Goal: Task Accomplishment & Management: Use online tool/utility

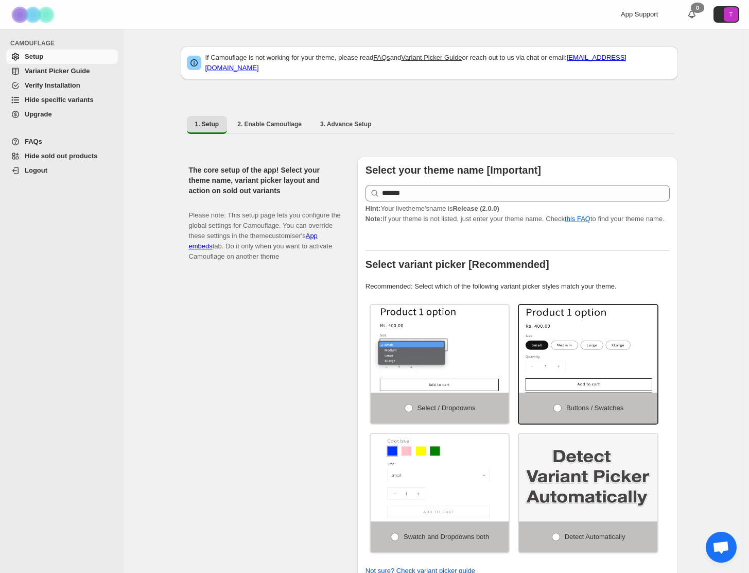
drag, startPoint x: 58, startPoint y: 100, endPoint x: 131, endPoint y: 113, distance: 74.3
click at [59, 100] on span "Hide specific variants" at bounding box center [59, 100] width 69 height 8
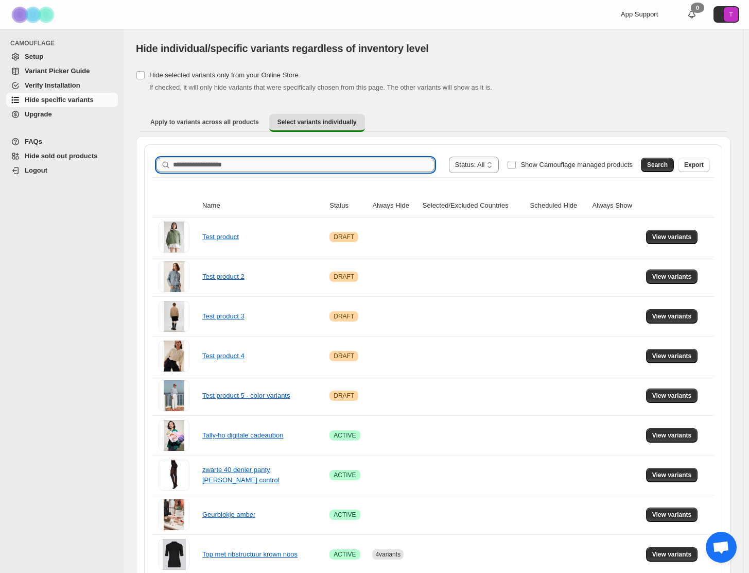
click at [196, 166] on input "Search product name" at bounding box center [304, 165] width 262 height 14
paste input "**********"
click at [658, 166] on span "Search" at bounding box center [657, 165] width 21 height 8
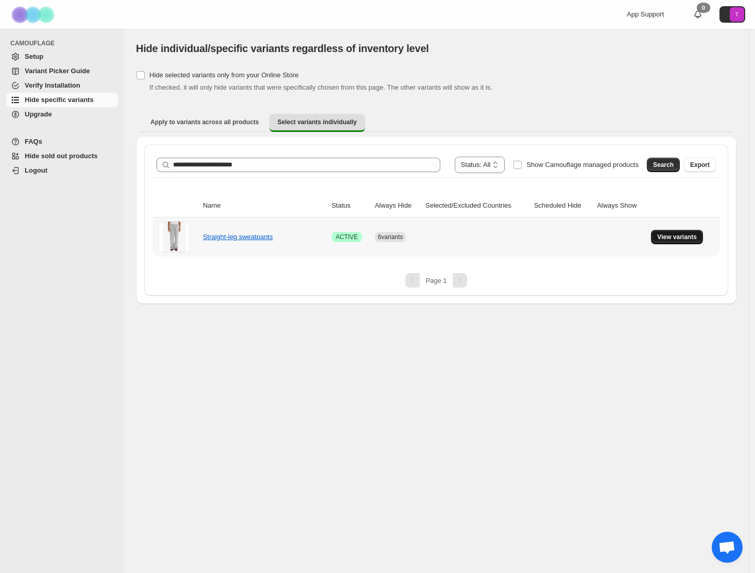
click at [676, 236] on span "View variants" at bounding box center [677, 237] width 40 height 8
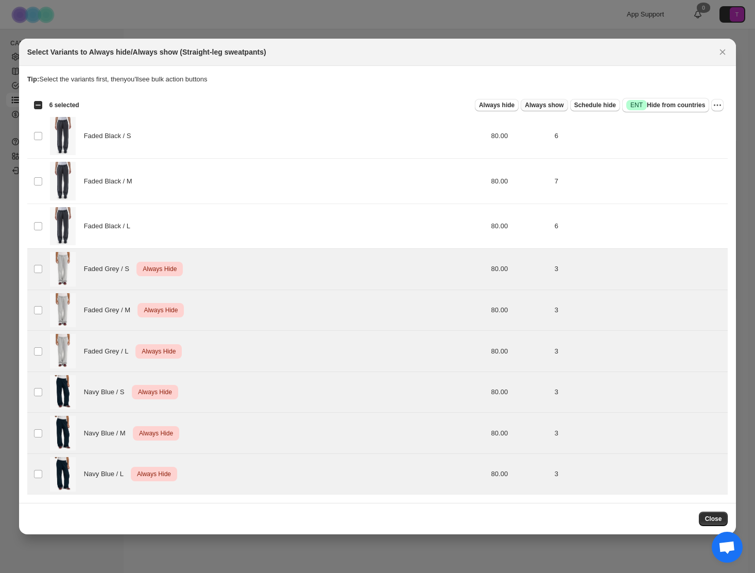
click at [544, 107] on span "Always show" at bounding box center [544, 105] width 39 height 8
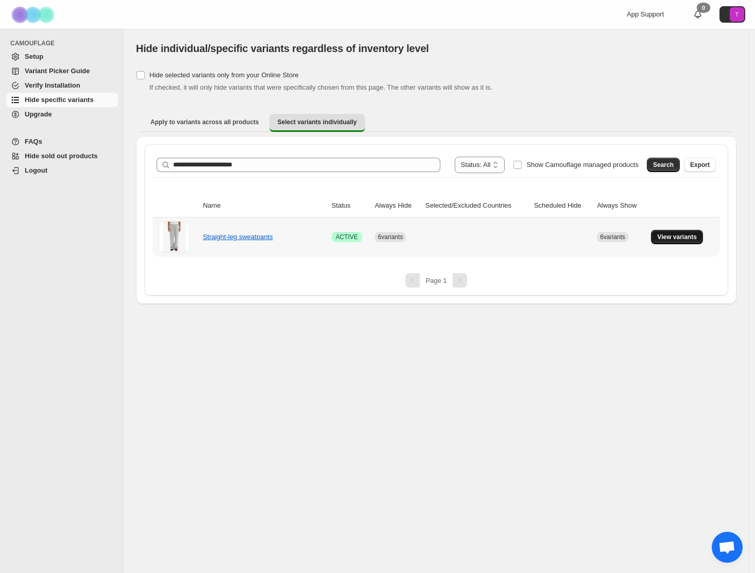
click at [678, 236] on span "View variants" at bounding box center [677, 237] width 40 height 8
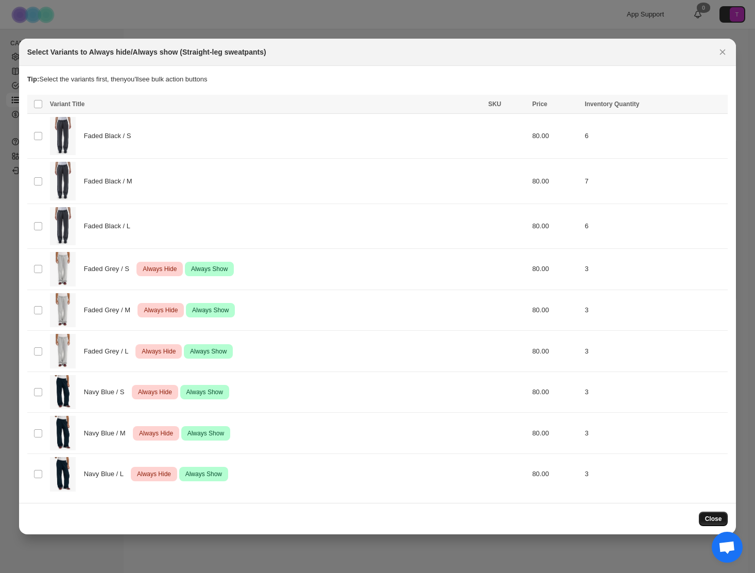
click at [711, 519] on span "Close" at bounding box center [713, 519] width 17 height 8
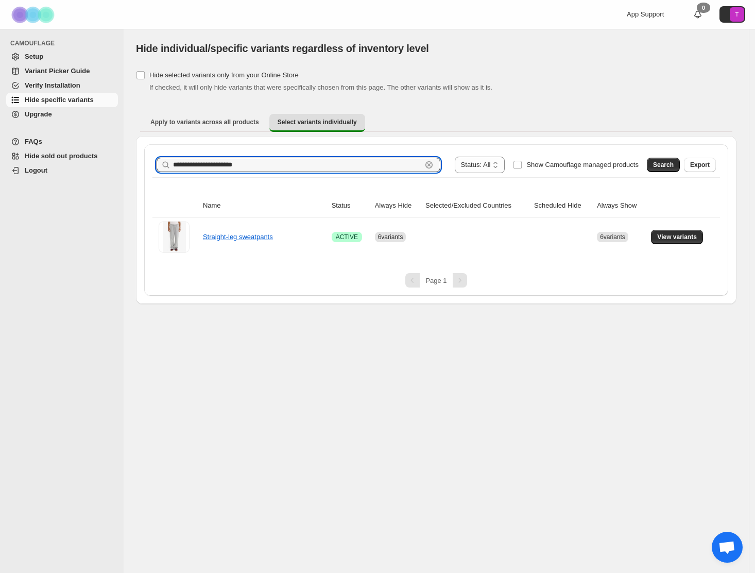
drag, startPoint x: 185, startPoint y: 163, endPoint x: 114, endPoint y: 161, distance: 70.6
click at [114, 161] on div "**********" at bounding box center [377, 286] width 755 height 573
type input "*"
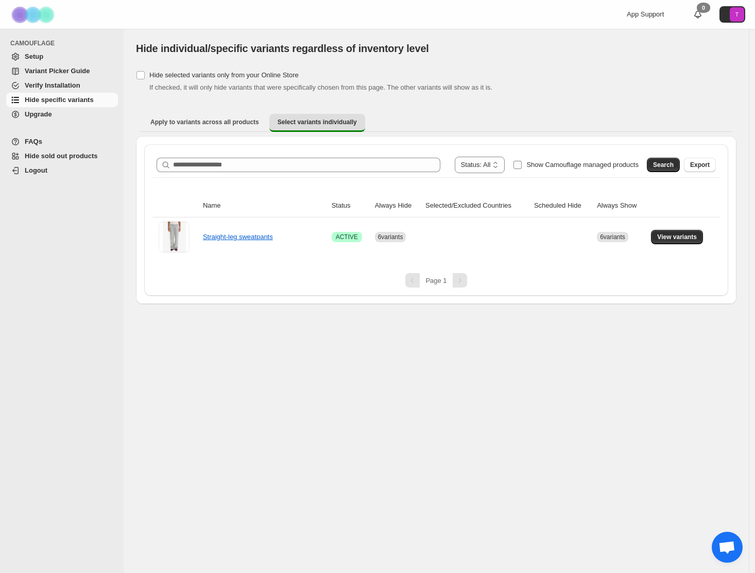
click at [516, 166] on label "Show Camouflage managed products" at bounding box center [576, 165] width 126 height 16
click at [649, 163] on button "Search" at bounding box center [663, 165] width 33 height 14
